Goal: Task Accomplishment & Management: Use online tool/utility

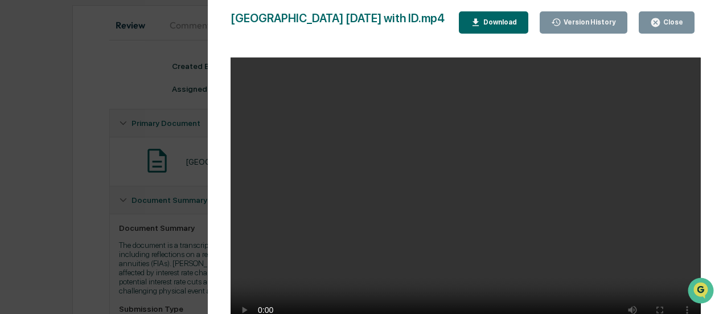
click at [659, 21] on icon "button" at bounding box center [655, 22] width 9 height 9
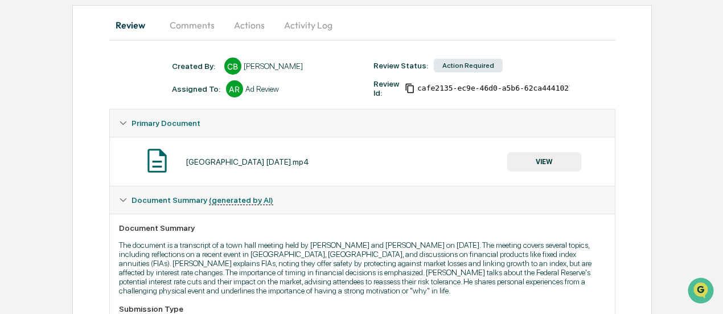
click at [541, 161] on button "VIEW" at bounding box center [544, 161] width 74 height 19
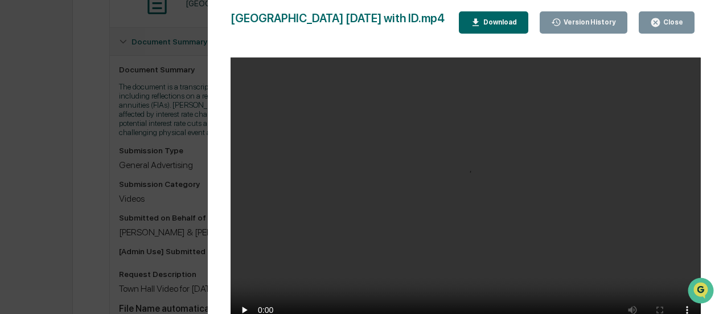
scroll to position [268, 0]
click at [694, 20] on button "Close" at bounding box center [667, 22] width 56 height 22
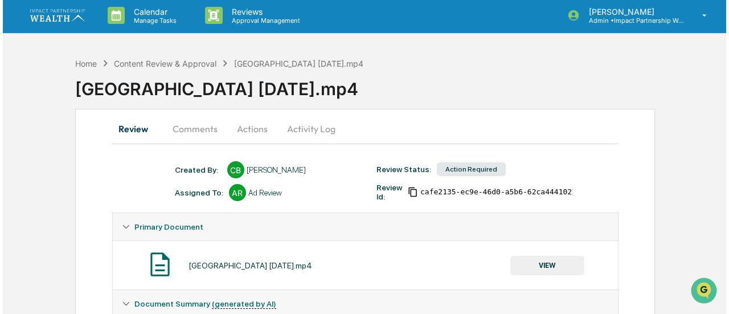
scroll to position [2, 0]
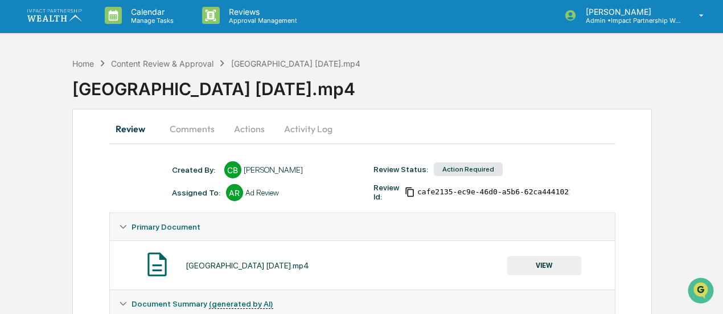
click at [263, 124] on button "Actions" at bounding box center [249, 128] width 51 height 27
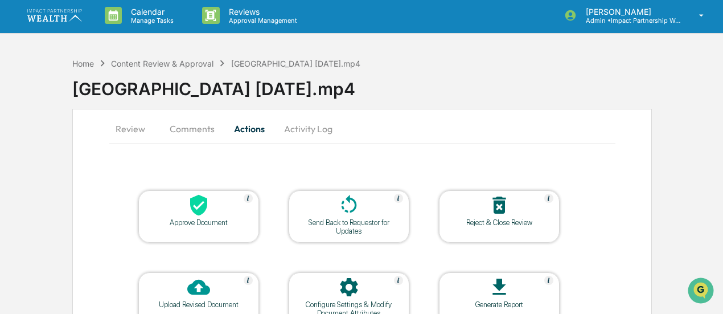
click at [220, 207] on div at bounding box center [199, 206] width 114 height 24
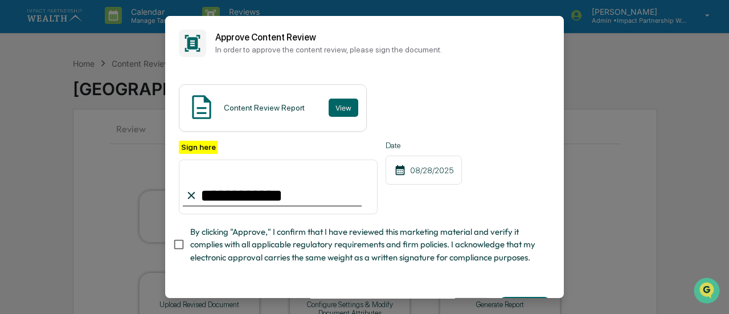
type input "**********"
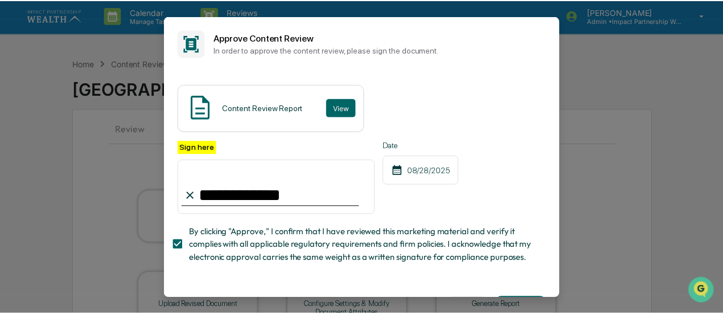
scroll to position [51, 0]
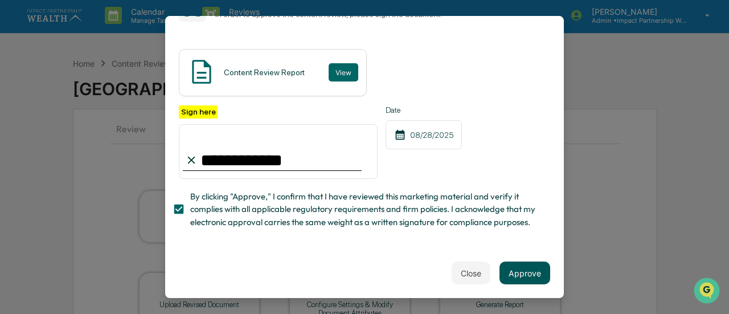
click at [507, 271] on button "Approve" at bounding box center [524, 272] width 51 height 23
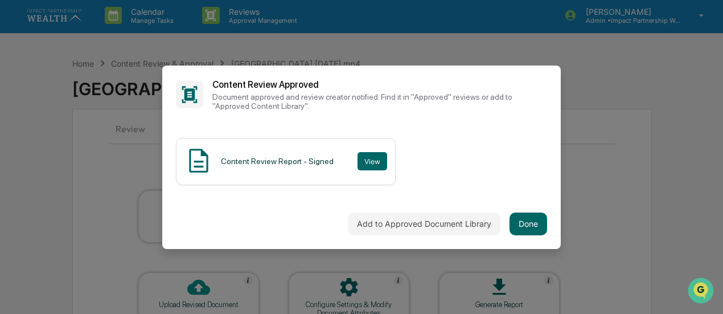
scroll to position [0, 0]
click at [528, 224] on button "Done" at bounding box center [529, 223] width 38 height 23
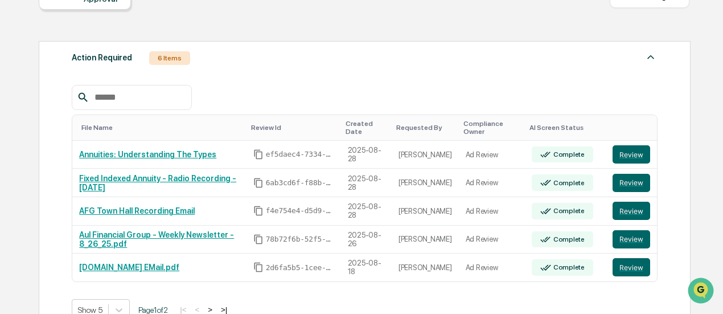
scroll to position [181, 0]
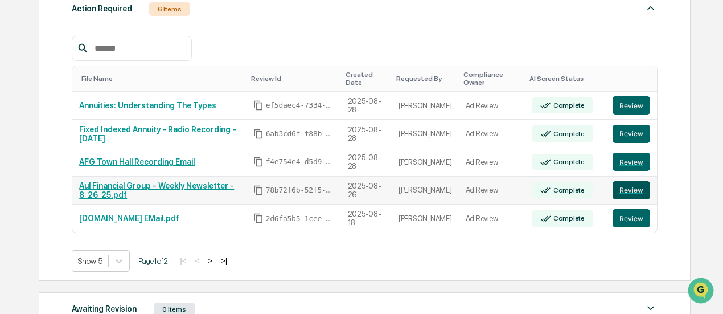
click at [641, 195] on button "Review" at bounding box center [632, 190] width 38 height 18
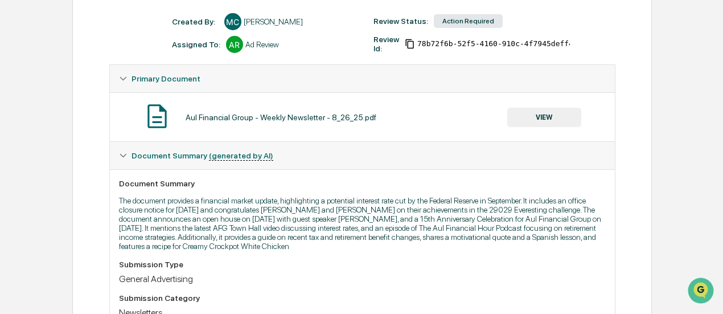
scroll to position [151, 0]
click at [549, 118] on button "VIEW" at bounding box center [544, 116] width 74 height 19
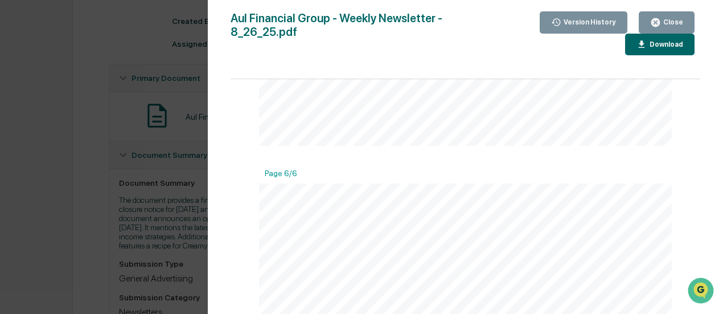
scroll to position [3027, 0]
click at [657, 21] on icon "button" at bounding box center [655, 22] width 9 height 9
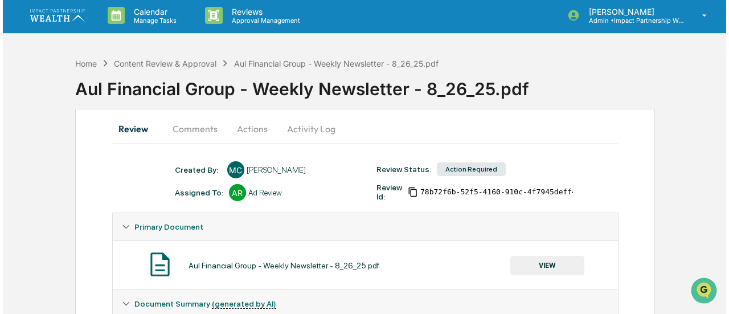
scroll to position [0, 0]
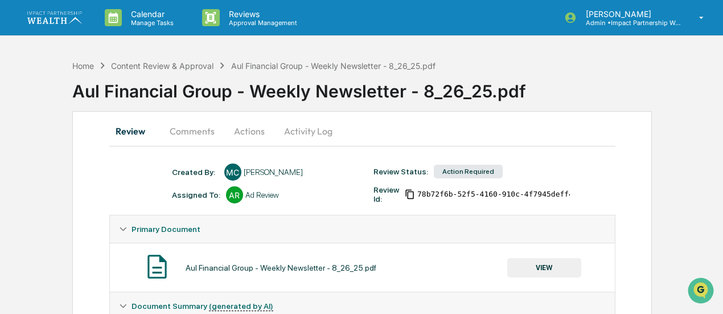
click at [212, 134] on button "Comments" at bounding box center [192, 130] width 63 height 27
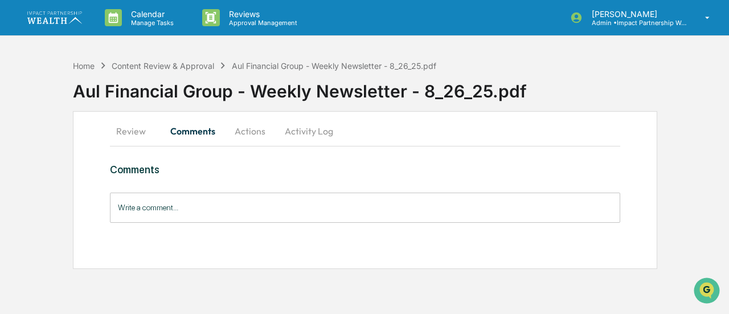
click at [241, 130] on button "Actions" at bounding box center [249, 130] width 51 height 27
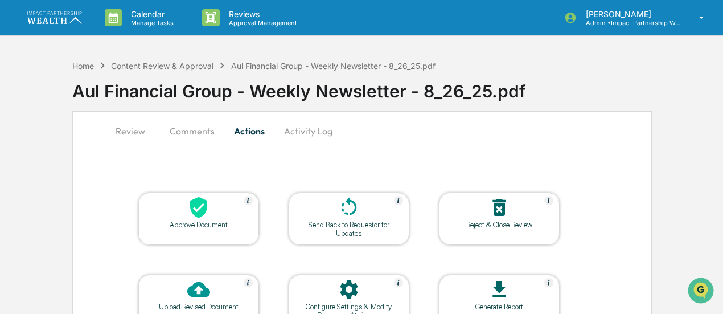
click at [199, 211] on icon at bounding box center [198, 207] width 17 height 21
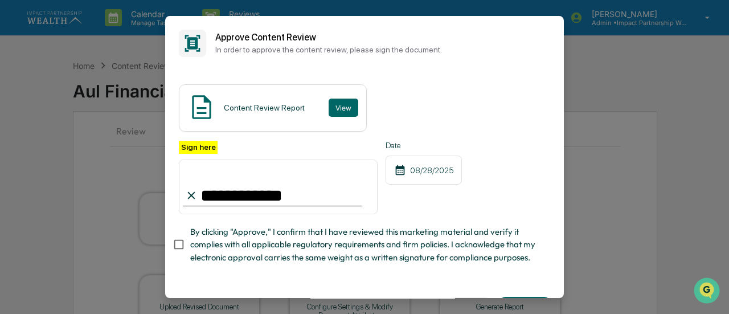
type input "**********"
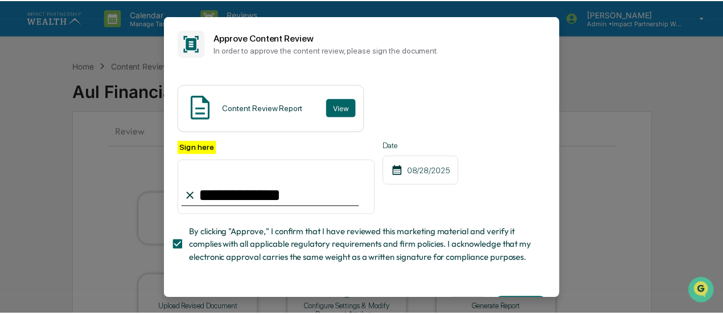
scroll to position [51, 0]
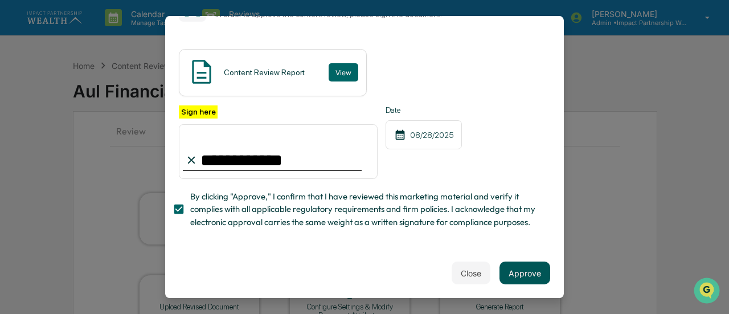
click at [523, 281] on button "Approve" at bounding box center [524, 272] width 51 height 23
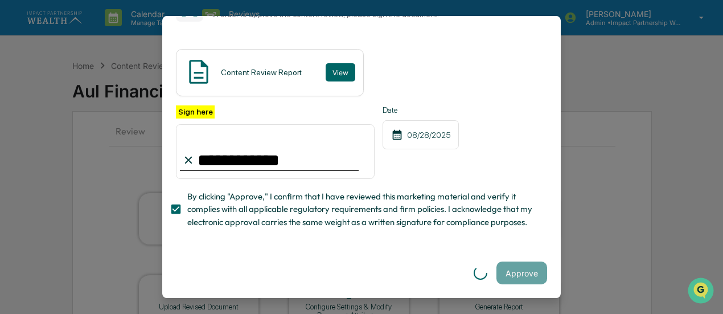
scroll to position [0, 0]
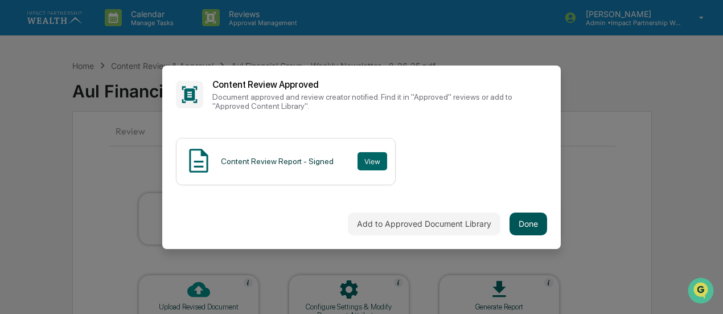
click at [535, 226] on button "Done" at bounding box center [529, 223] width 38 height 23
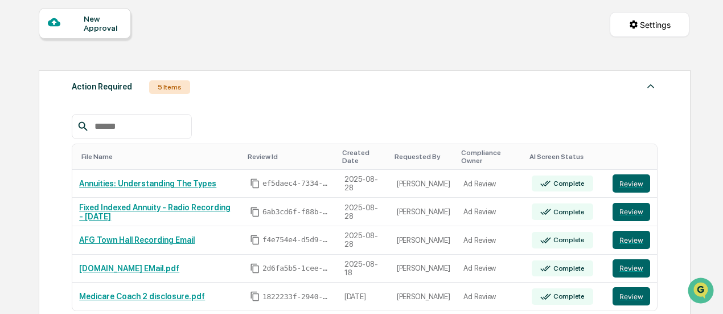
scroll to position [160, 0]
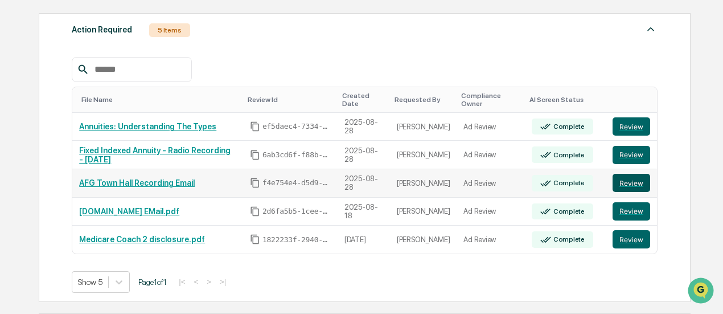
click at [641, 183] on button "Review" at bounding box center [632, 183] width 38 height 18
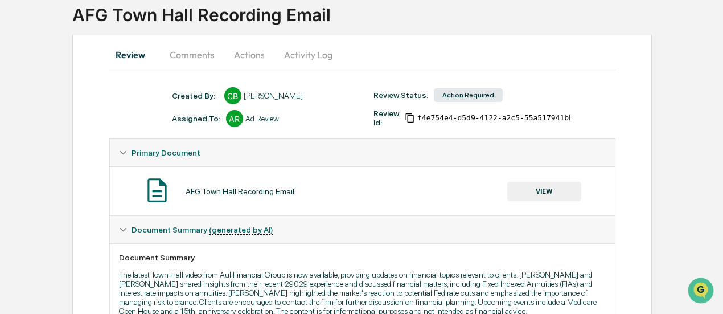
scroll to position [78, 0]
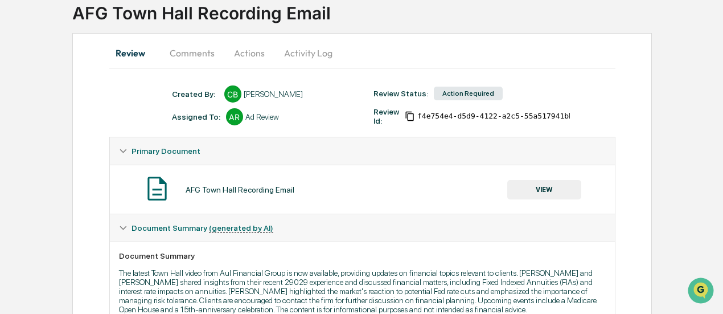
click at [556, 184] on button "VIEW" at bounding box center [544, 189] width 74 height 19
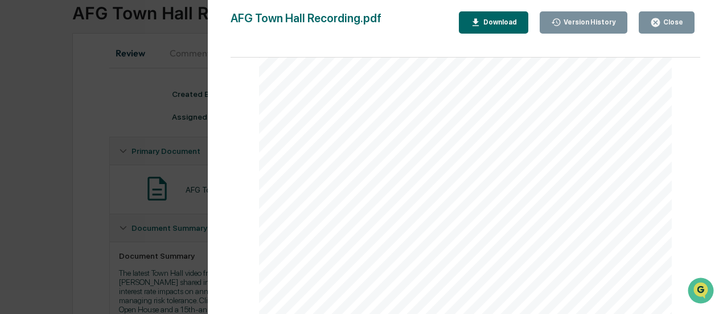
scroll to position [175, 0]
click at [327, 221] on span "may be time to speak with a professional to help you adjust your approach to ri…" at bounding box center [459, 220] width 294 height 7
click at [672, 31] on button "Close" at bounding box center [667, 22] width 56 height 22
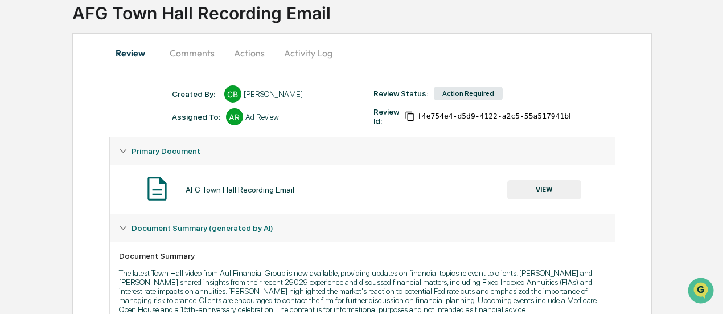
click at [235, 54] on button "Actions" at bounding box center [249, 52] width 51 height 27
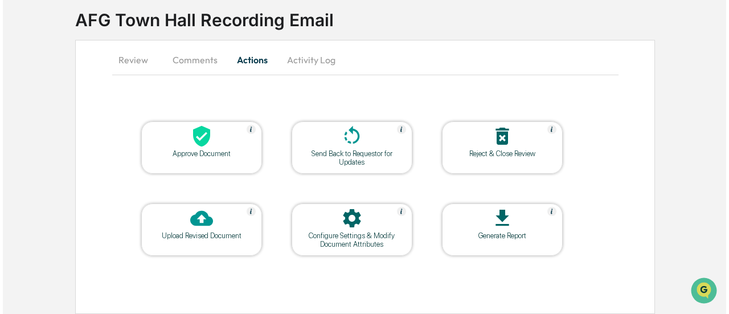
scroll to position [69, 0]
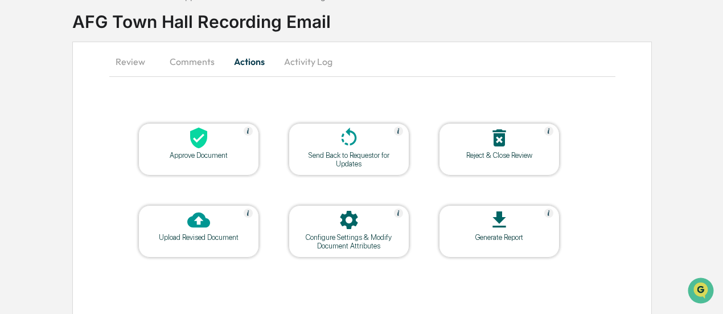
click at [222, 141] on div at bounding box center [199, 138] width 114 height 24
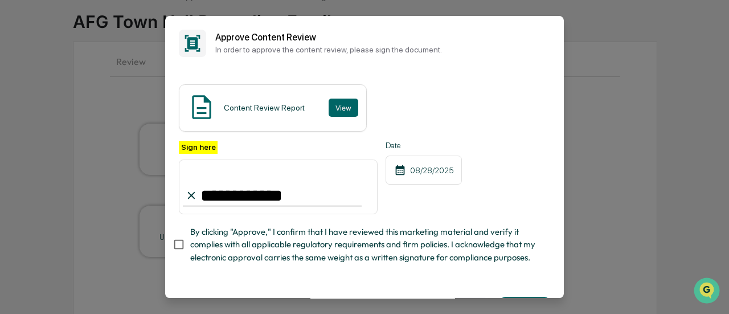
type input "**********"
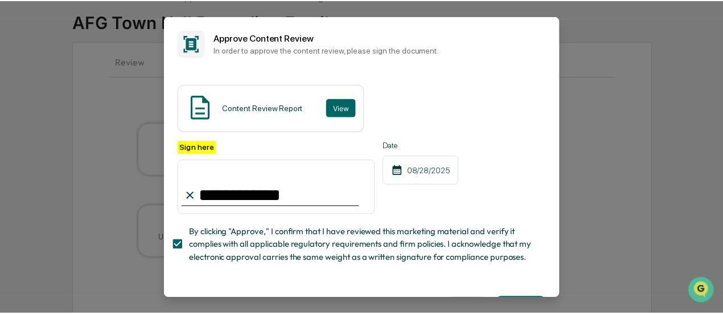
scroll to position [51, 0]
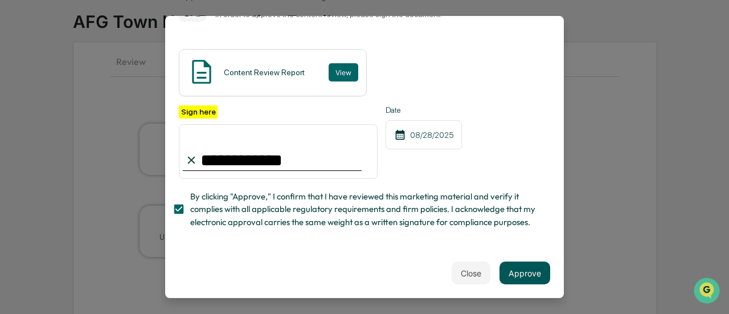
click at [514, 274] on button "Approve" at bounding box center [524, 272] width 51 height 23
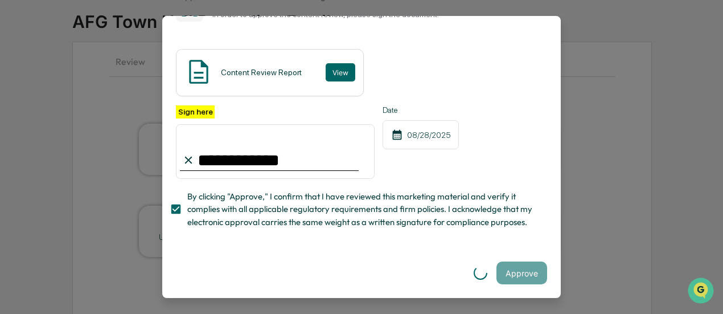
scroll to position [0, 0]
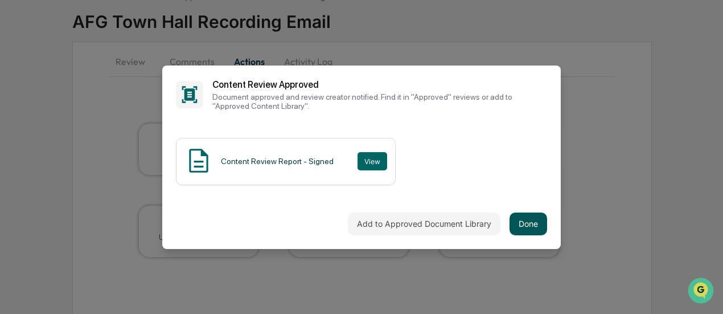
click at [531, 222] on button "Done" at bounding box center [529, 223] width 38 height 23
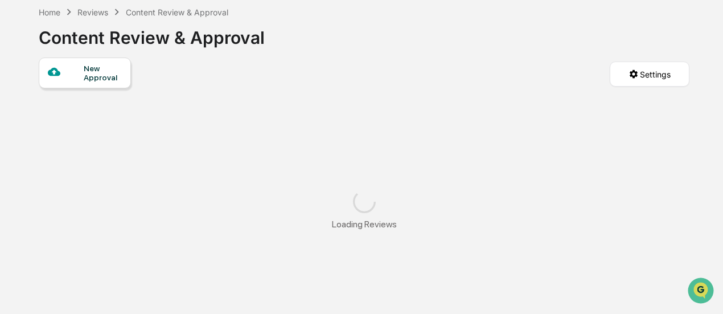
scroll to position [69, 0]
